Goal: Navigation & Orientation: Find specific page/section

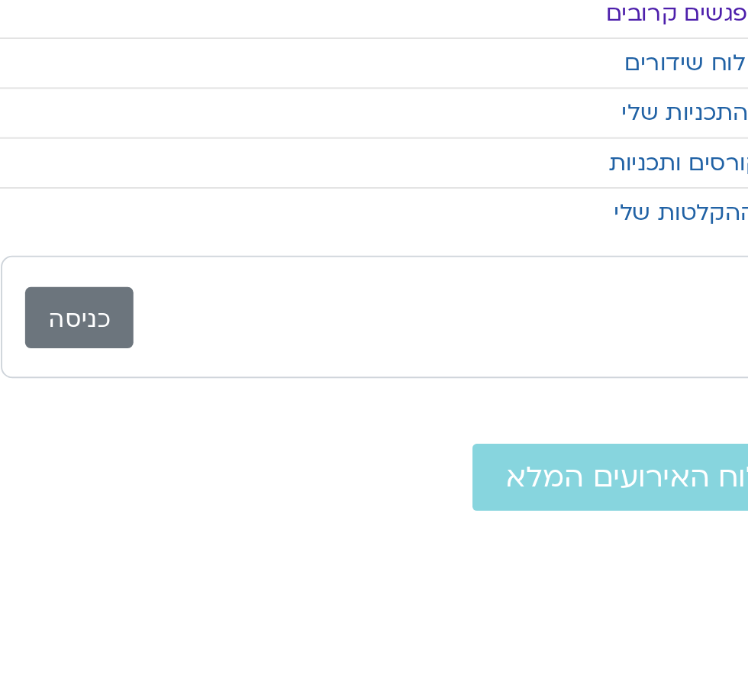
scroll to position [0, -26]
click at [70, 246] on link "כניסה" at bounding box center [76, 247] width 58 height 33
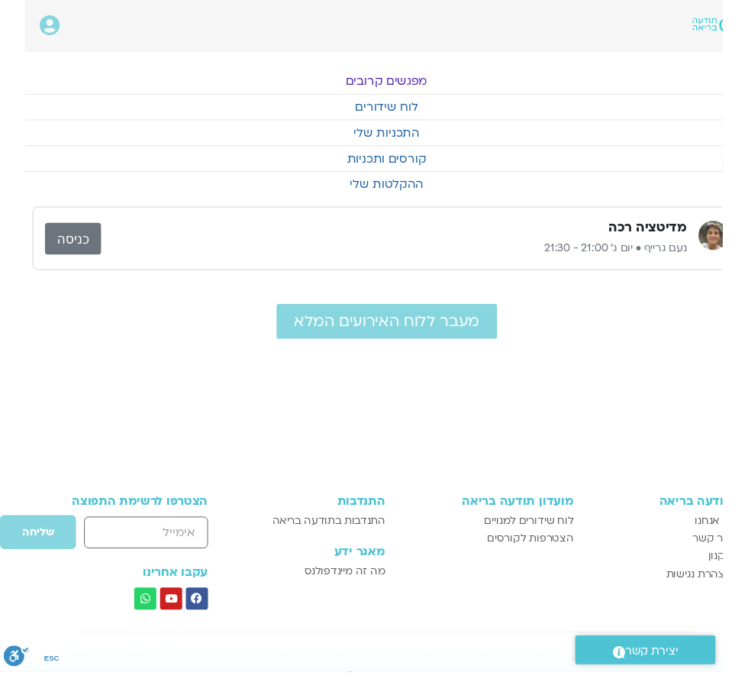
scroll to position [0, -26]
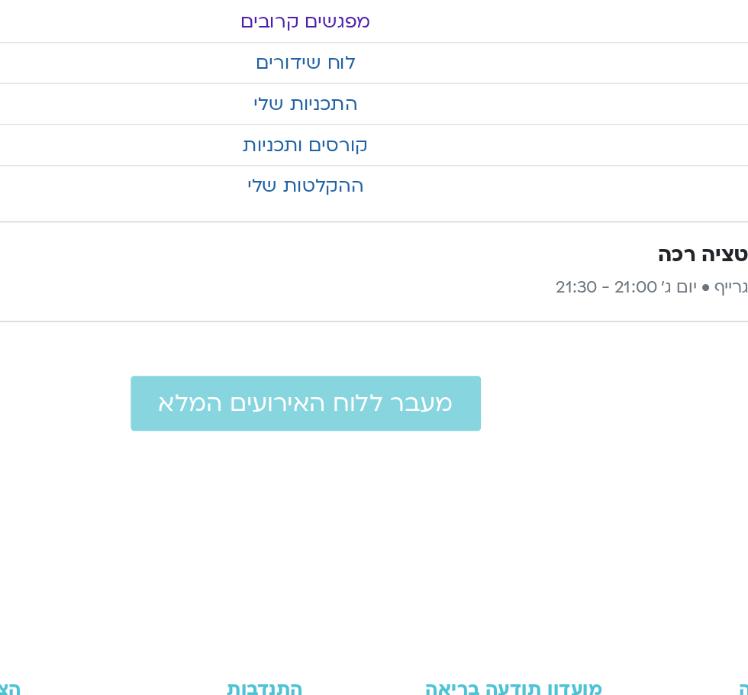
scroll to position [0, -26]
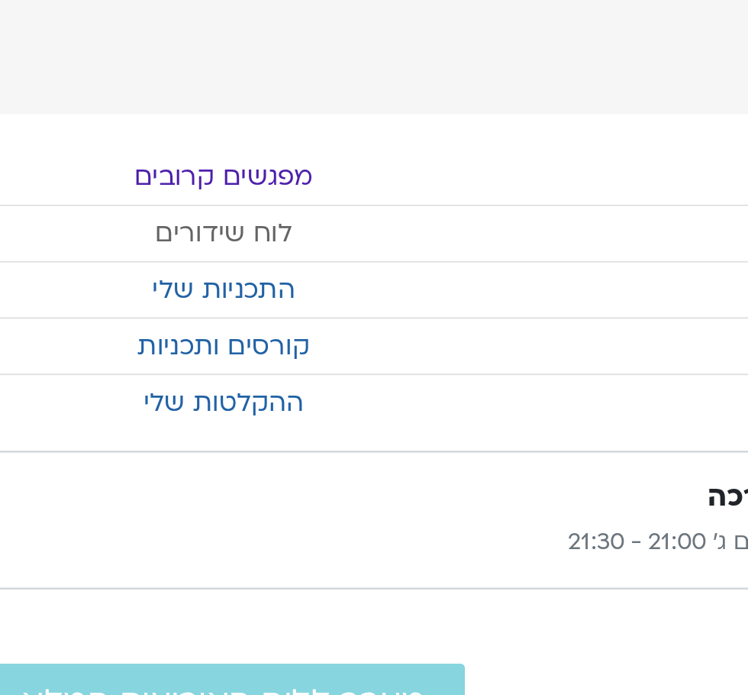
click at [399, 111] on link "לוח שידורים" at bounding box center [400, 111] width 748 height 26
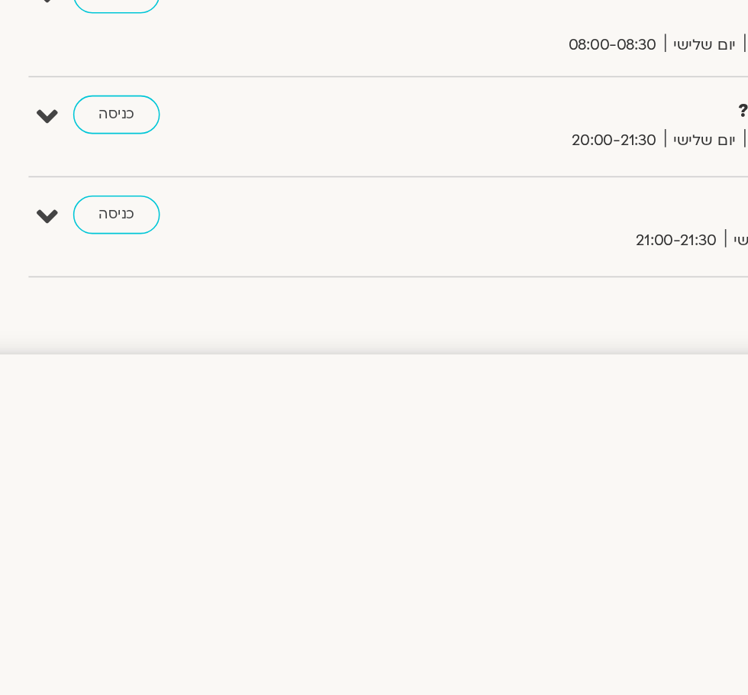
scroll to position [257, -26]
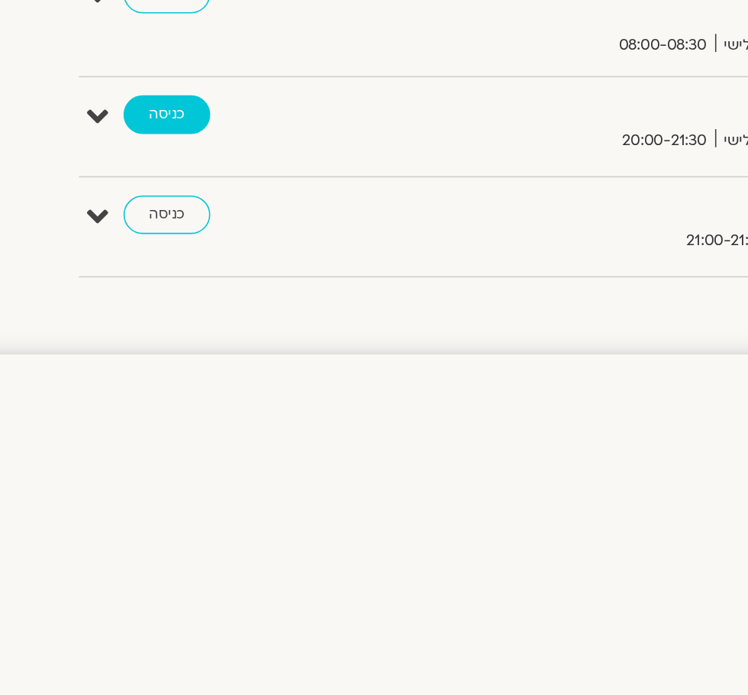
click at [157, 240] on link "כניסה" at bounding box center [161, 245] width 55 height 24
